Goal: Task Accomplishment & Management: Complete application form

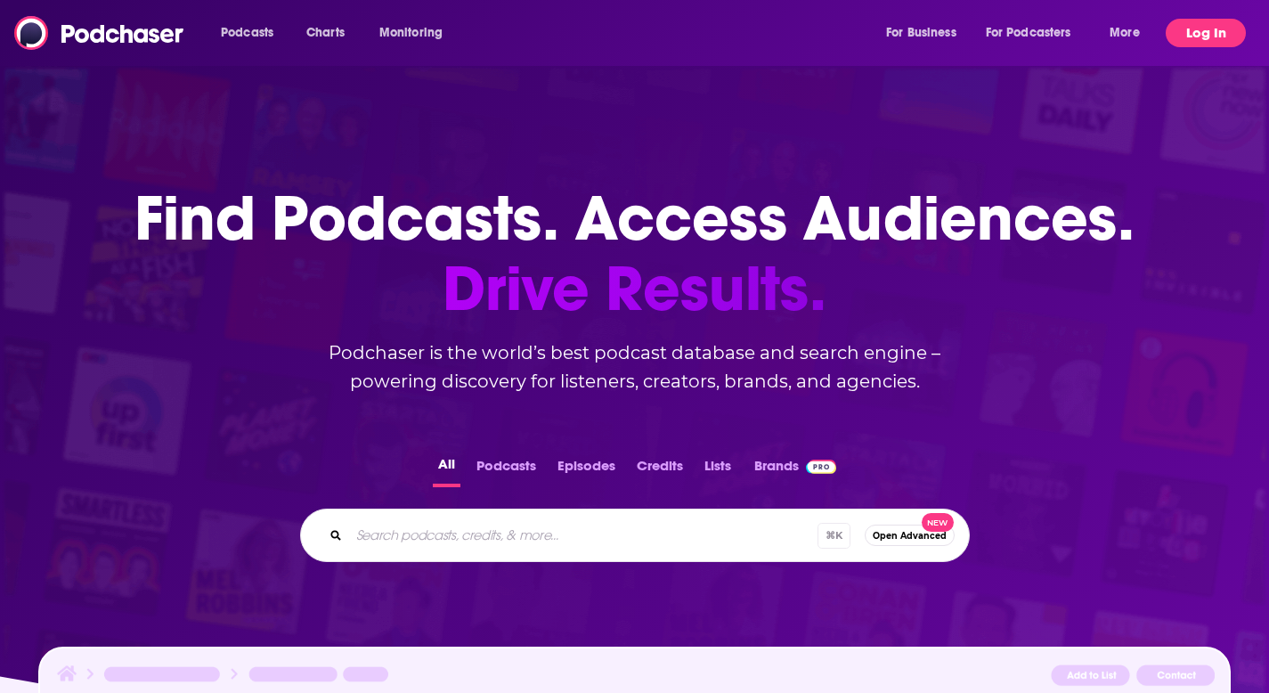
click at [1208, 35] on button "Log In" at bounding box center [1206, 33] width 80 height 28
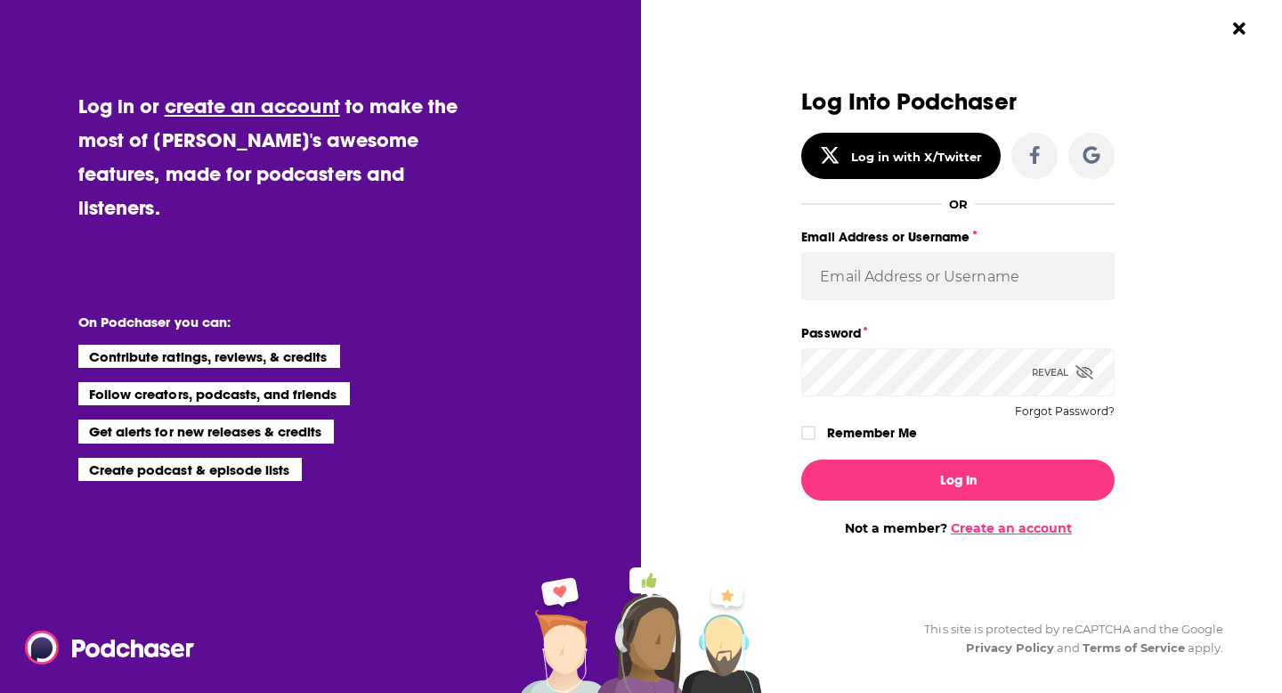
click at [977, 524] on link "Create an account" at bounding box center [1011, 528] width 121 height 16
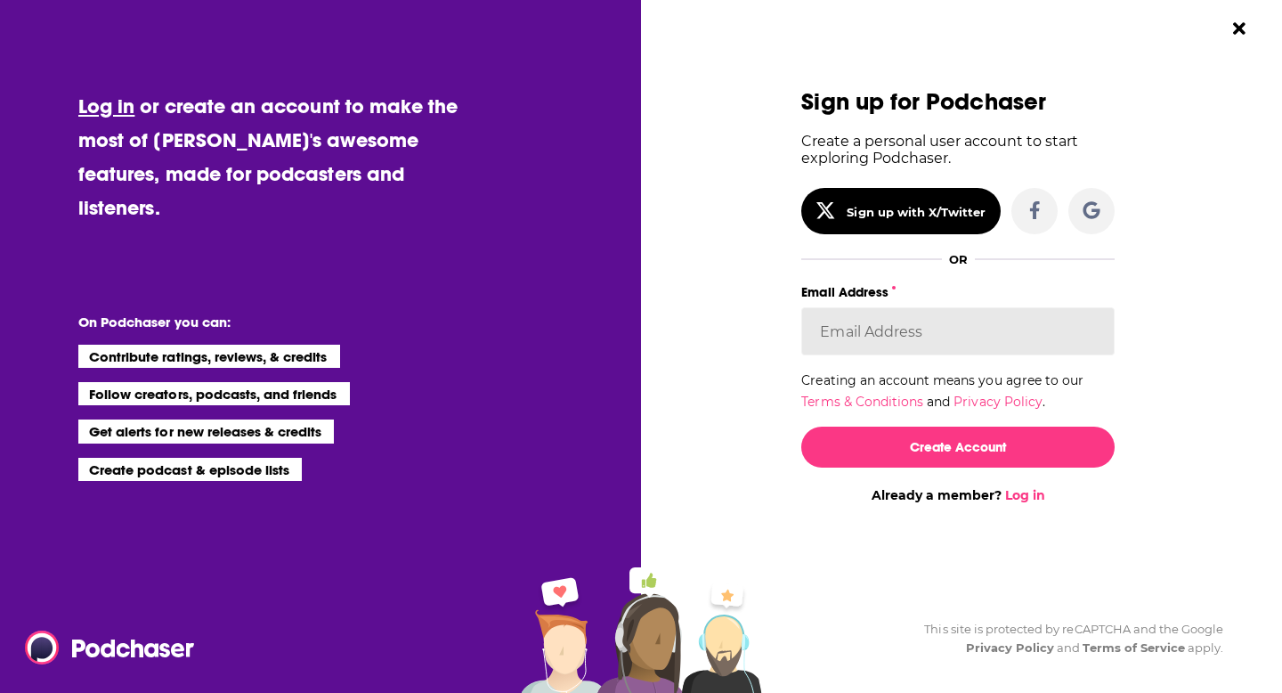
click at [875, 332] on input "Email Address" at bounding box center [957, 331] width 313 height 48
type input "[PERSON_NAME][EMAIL_ADDRESS][DOMAIN_NAME]"
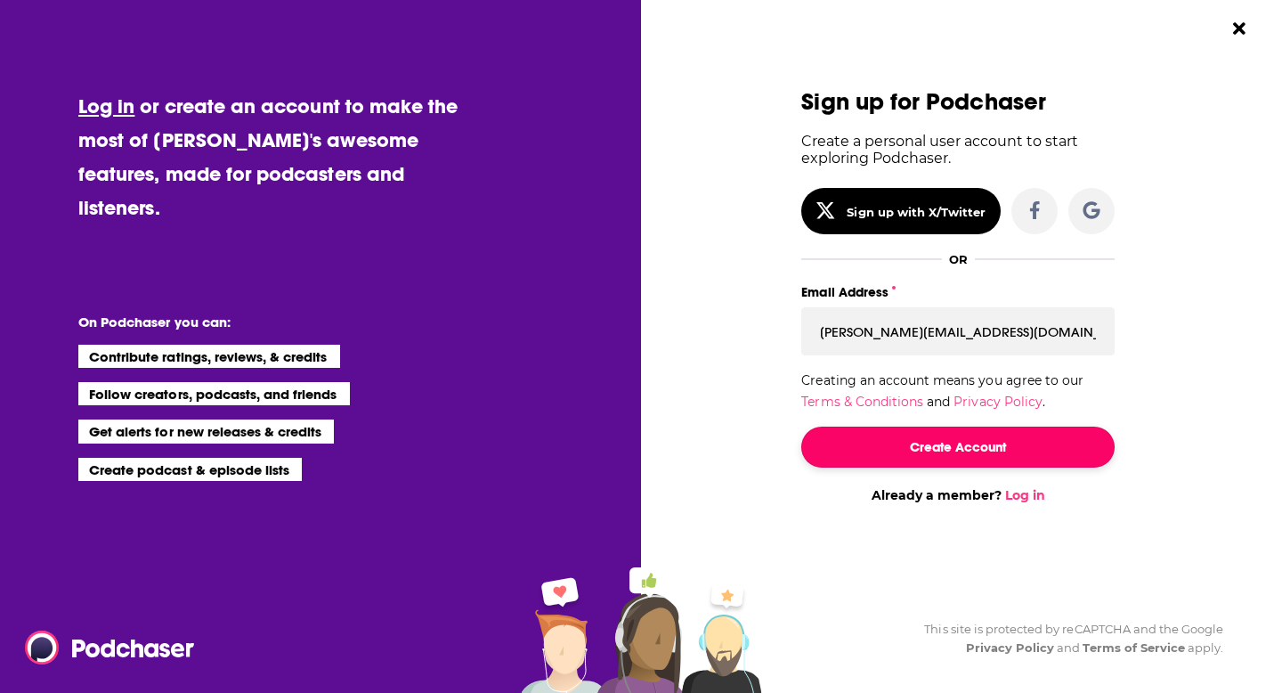
click at [955, 443] on button "Create Account" at bounding box center [957, 447] width 313 height 41
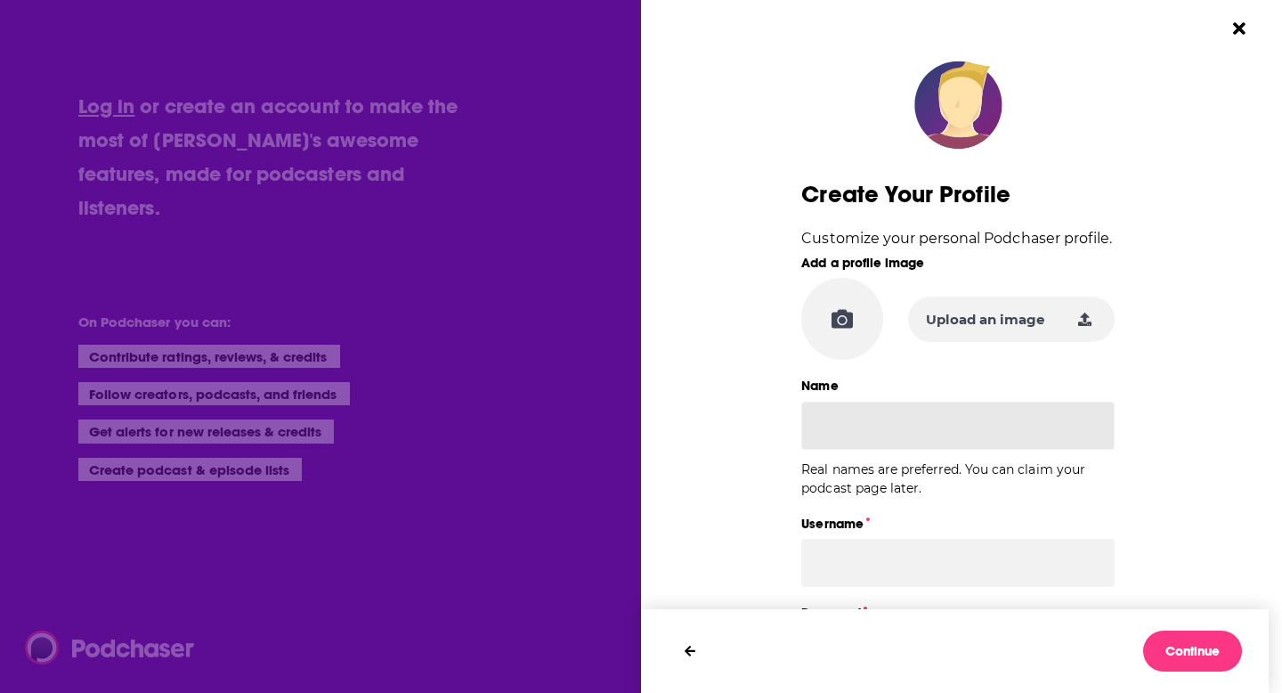
click at [889, 428] on input "Name" at bounding box center [957, 426] width 313 height 48
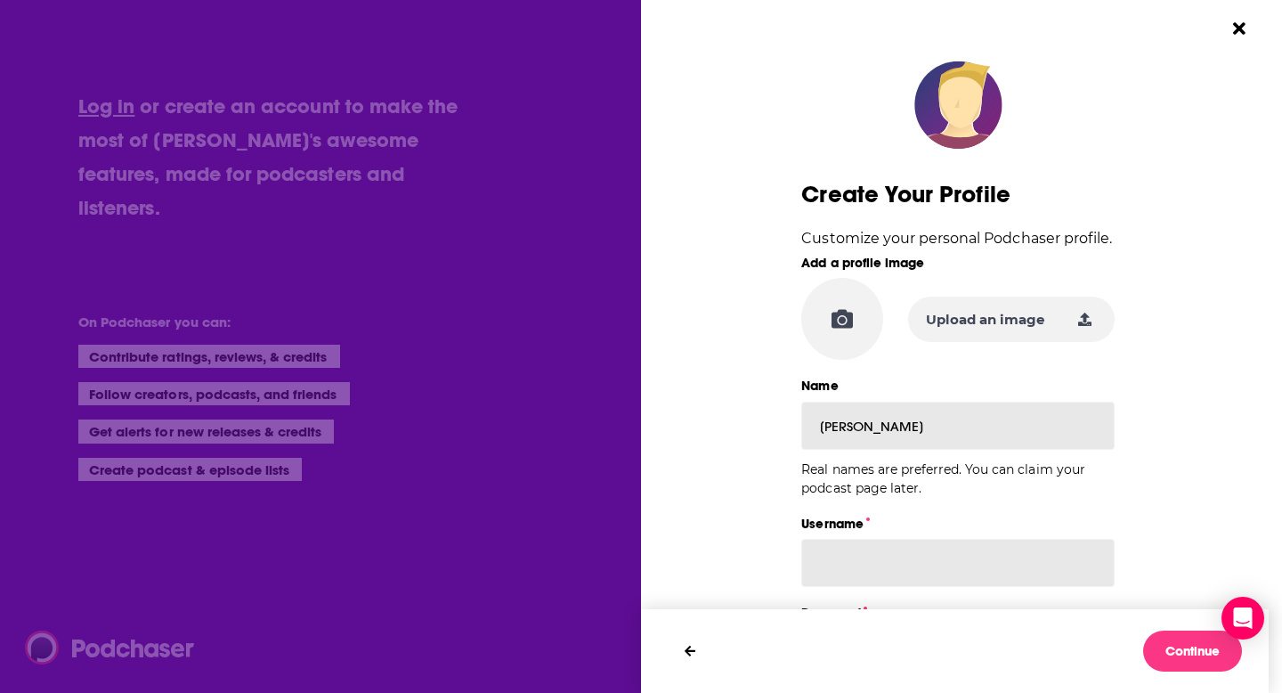
type input "[PERSON_NAME]"
click at [859, 558] on input "Username" at bounding box center [957, 563] width 313 height 48
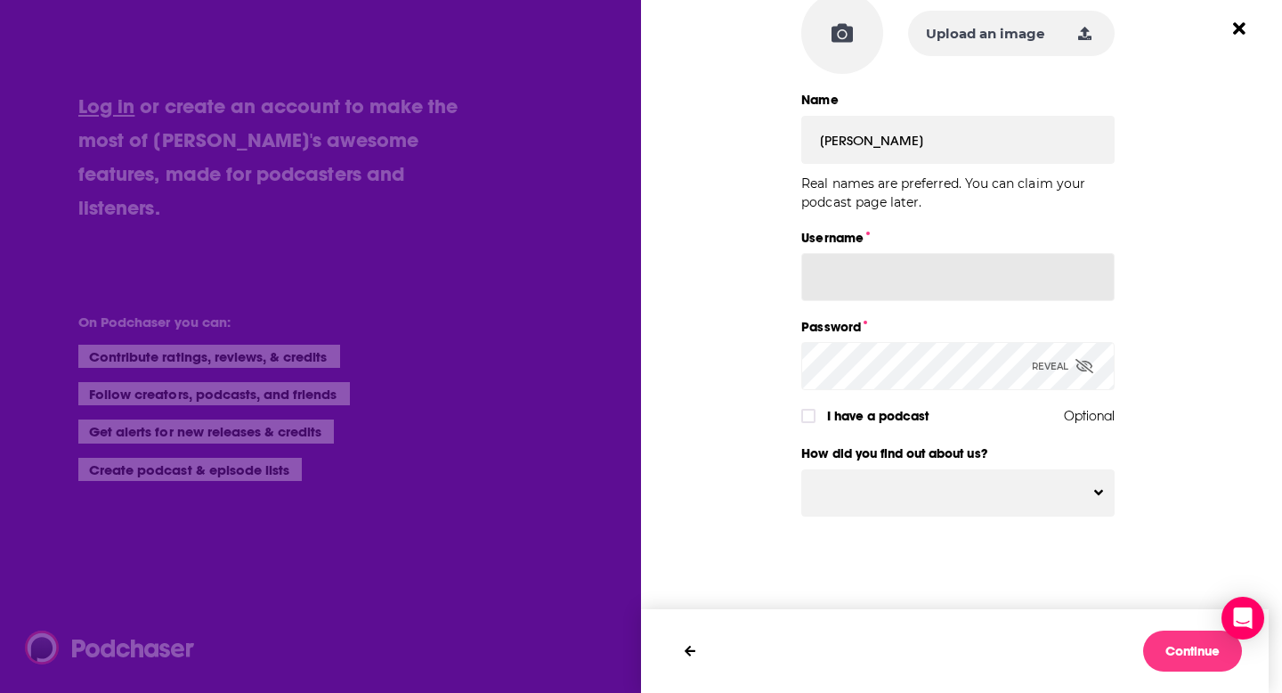
scroll to position [292, 0]
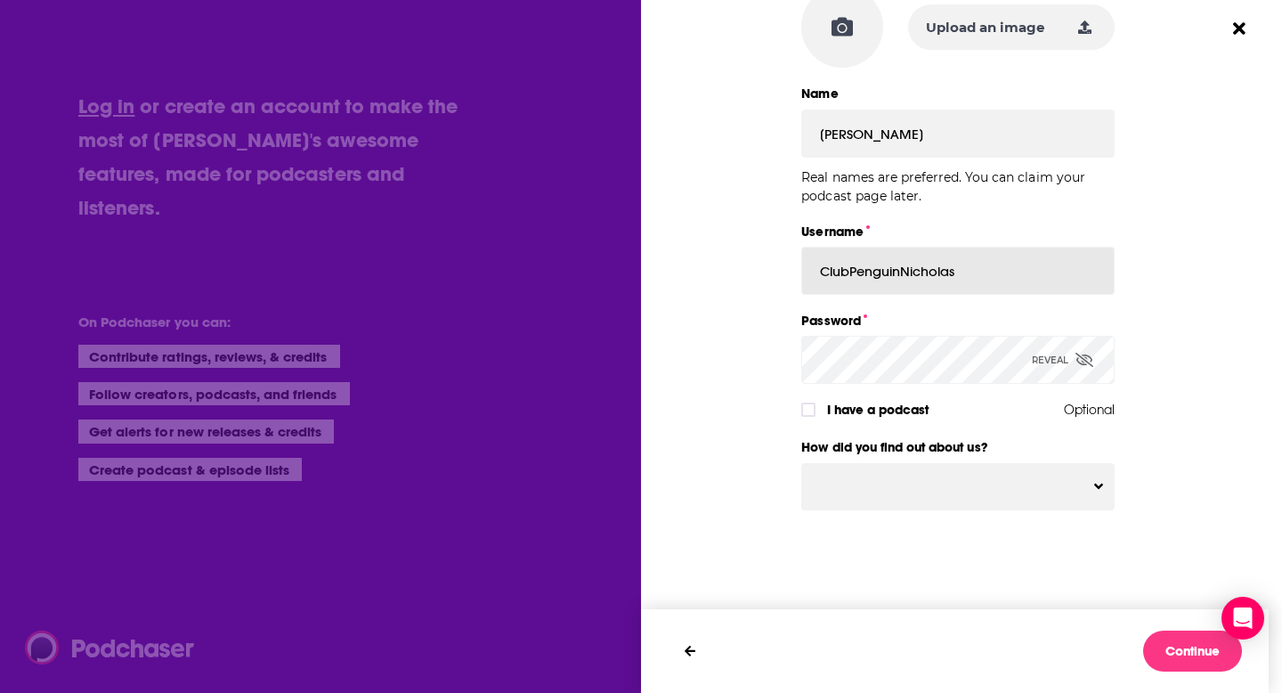
type input "ClubPenguinNicholas"
click at [1081, 361] on icon "Dialog" at bounding box center [1085, 360] width 18 height 14
click at [1086, 410] on span "Optional" at bounding box center [1089, 409] width 51 height 23
click at [814, 418] on input "has_podcast" at bounding box center [808, 418] width 11 height 0
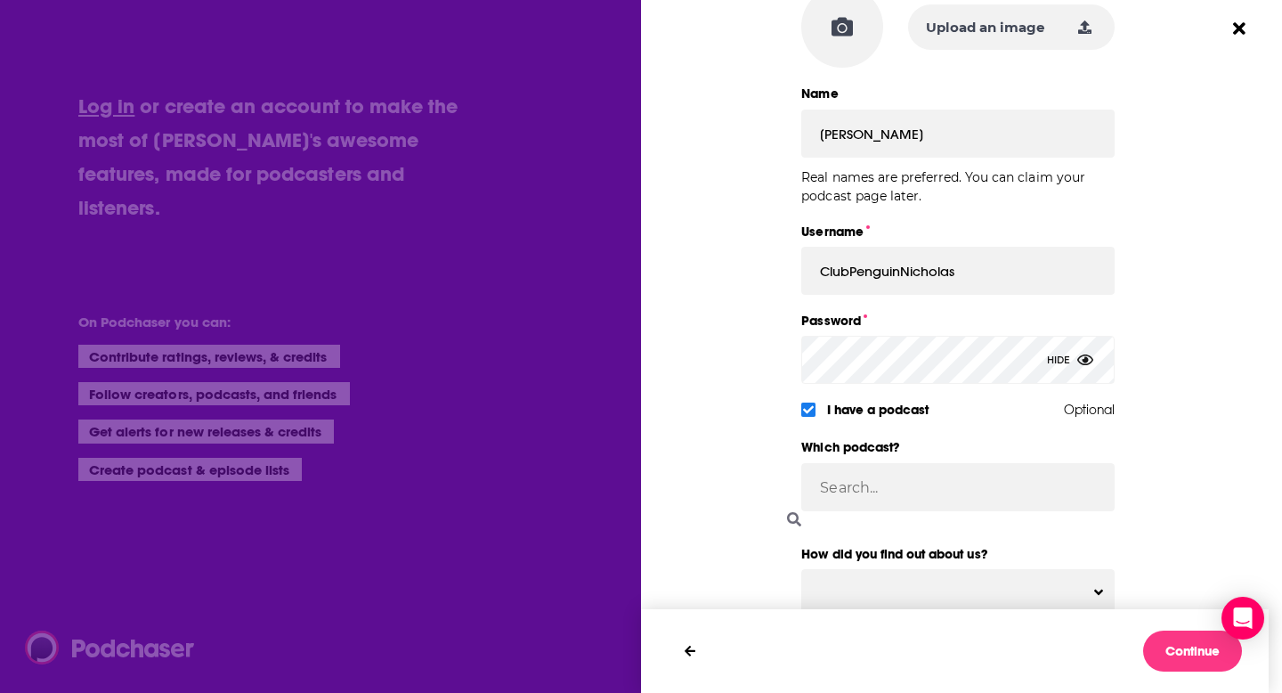
click at [805, 407] on icon "Dialog" at bounding box center [808, 410] width 11 height 8
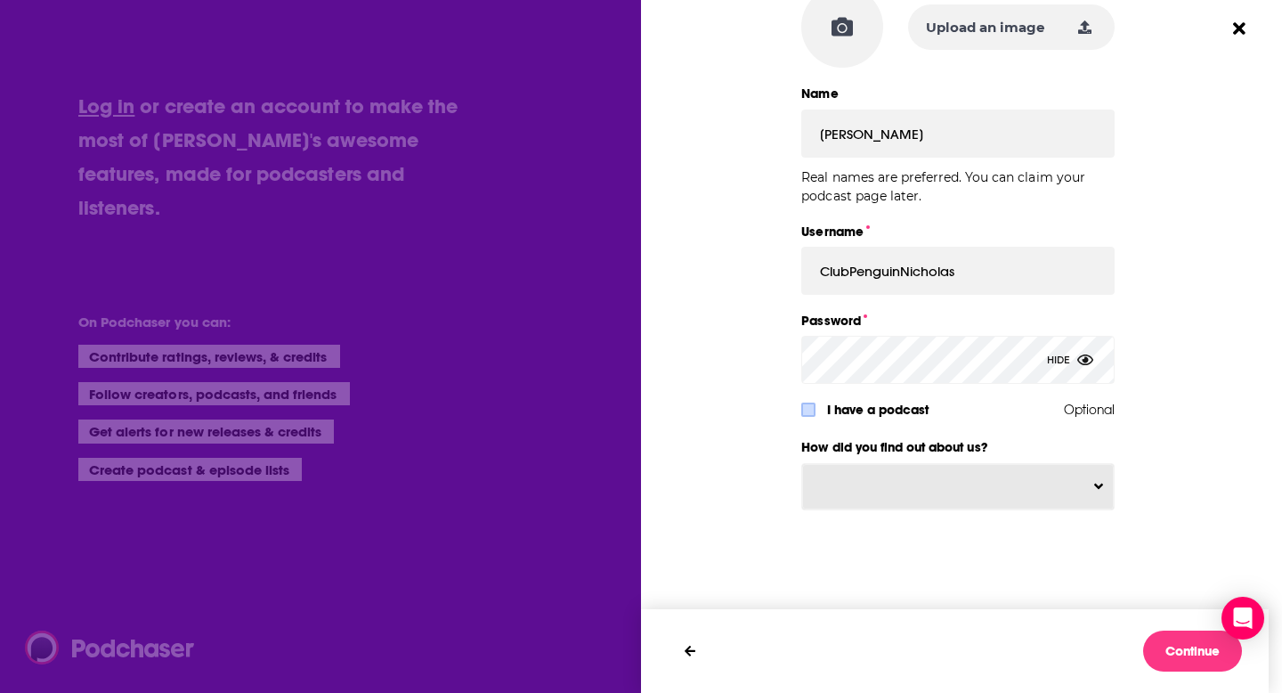
click at [1089, 486] on button "Dialog" at bounding box center [958, 486] width 312 height 45
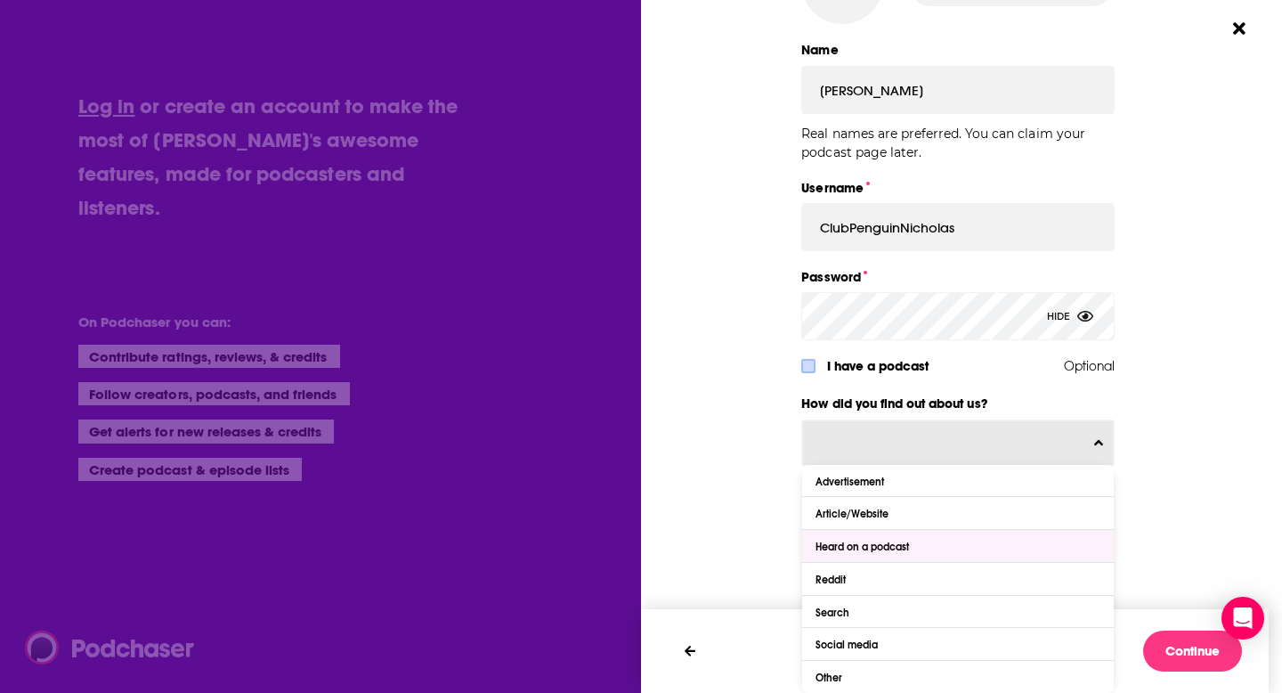
scroll to position [338, 0]
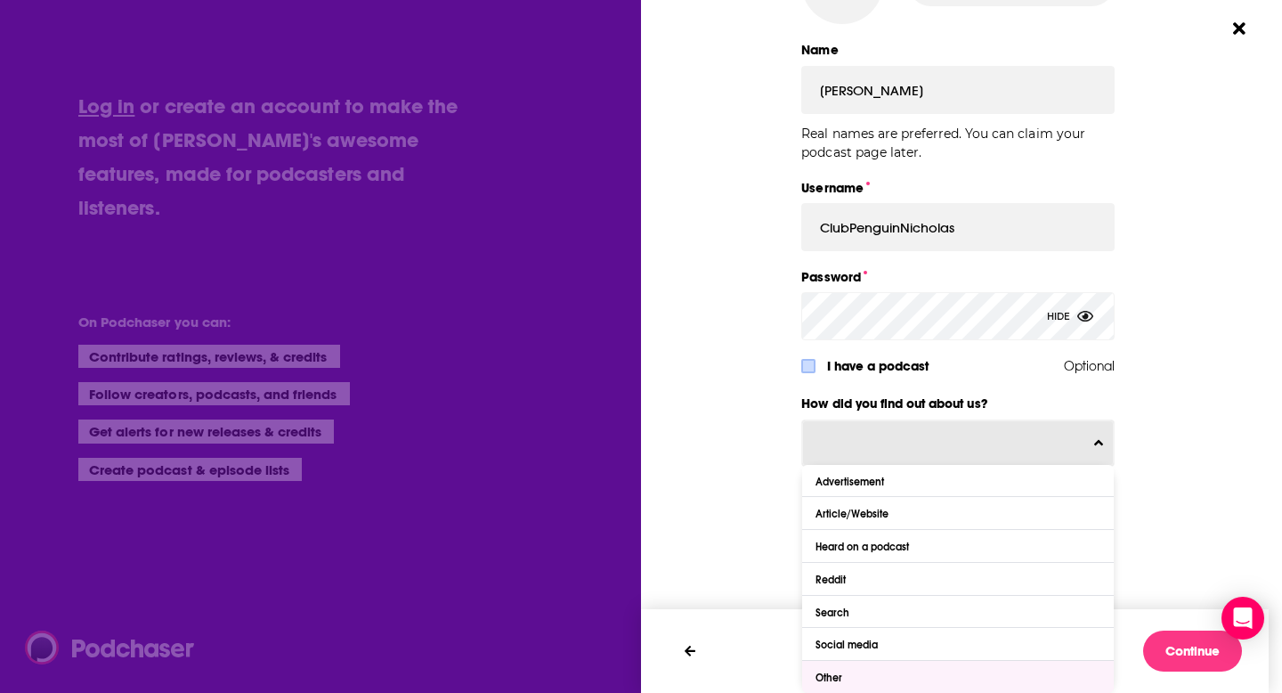
click at [835, 674] on div "Other" at bounding box center [831, 677] width 31 height 12
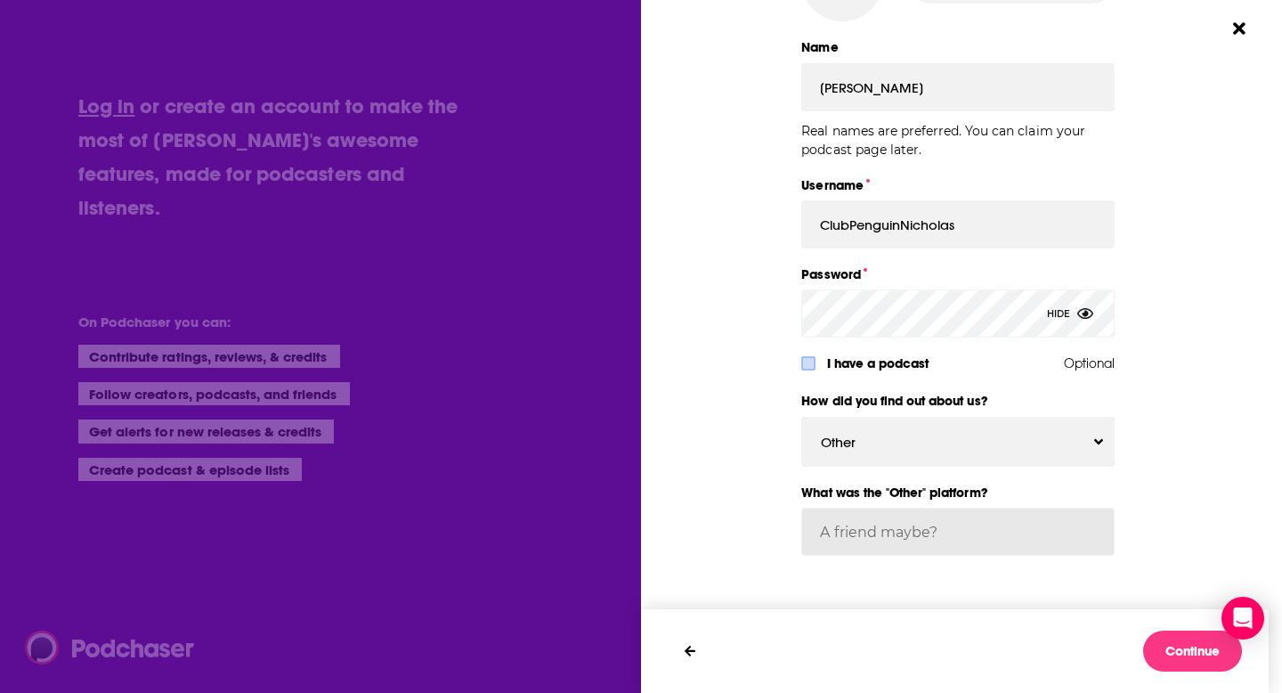
click at [924, 543] on input "What was the "Other" platform?" at bounding box center [957, 532] width 313 height 48
type input "Work"
click at [1183, 651] on button "Continue" at bounding box center [1192, 650] width 99 height 41
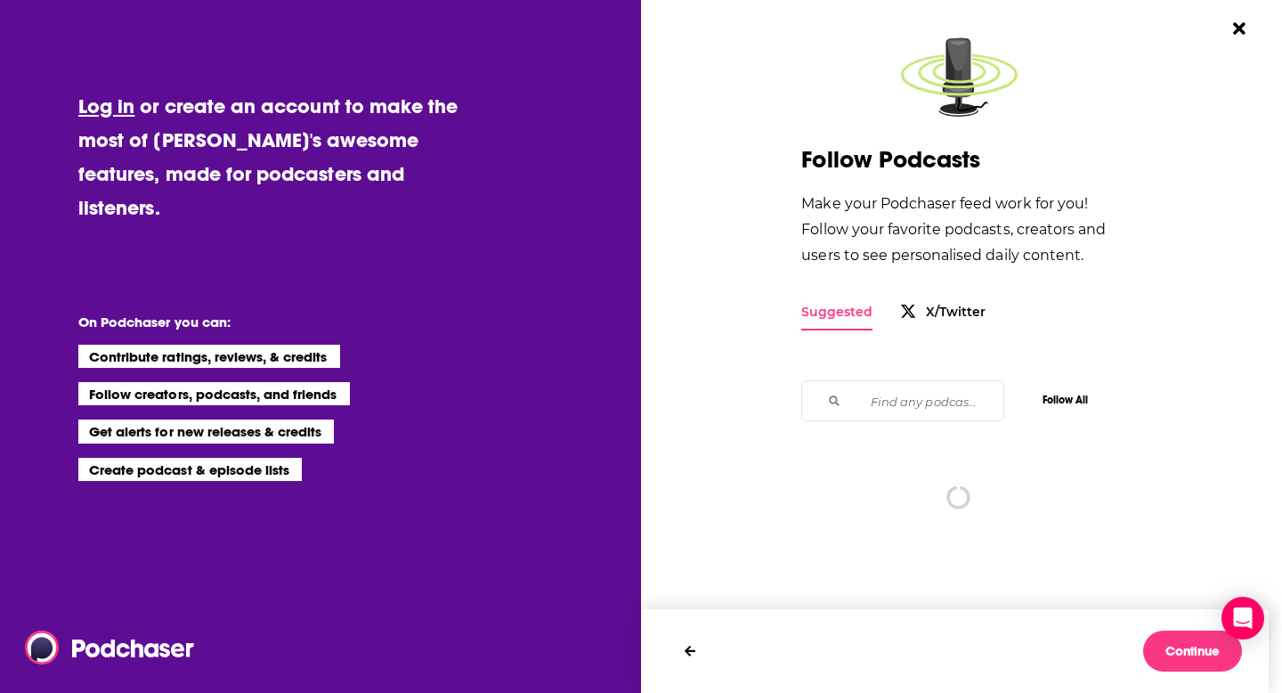
scroll to position [0, 0]
